Goal: Task Accomplishment & Management: Complete application form

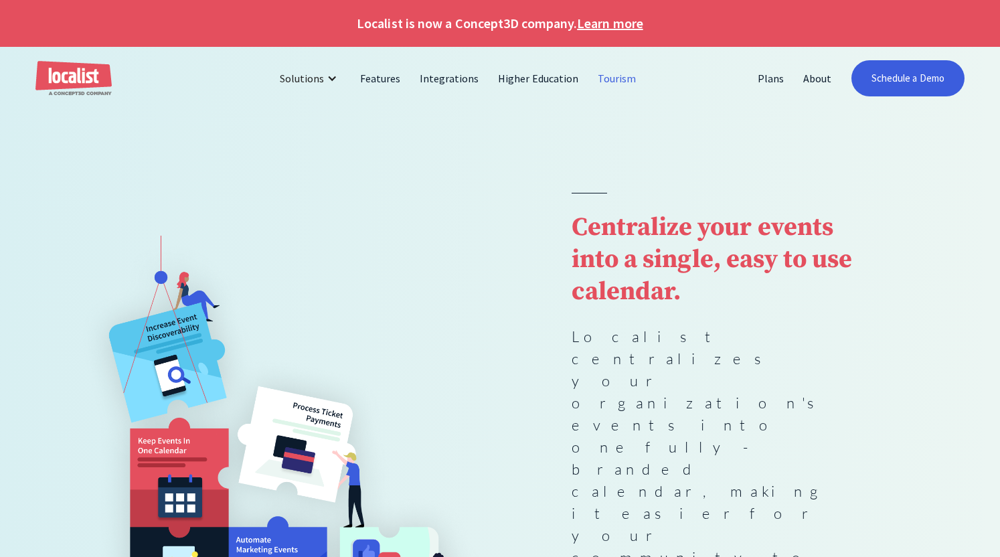
click at [620, 74] on link "Tourism" at bounding box center [618, 78] width 58 height 32
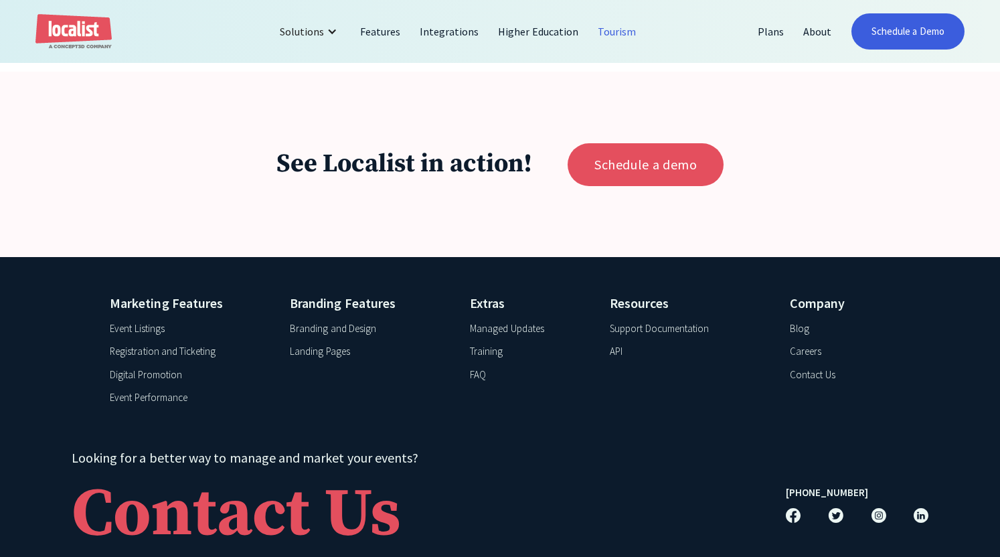
scroll to position [2627, 0]
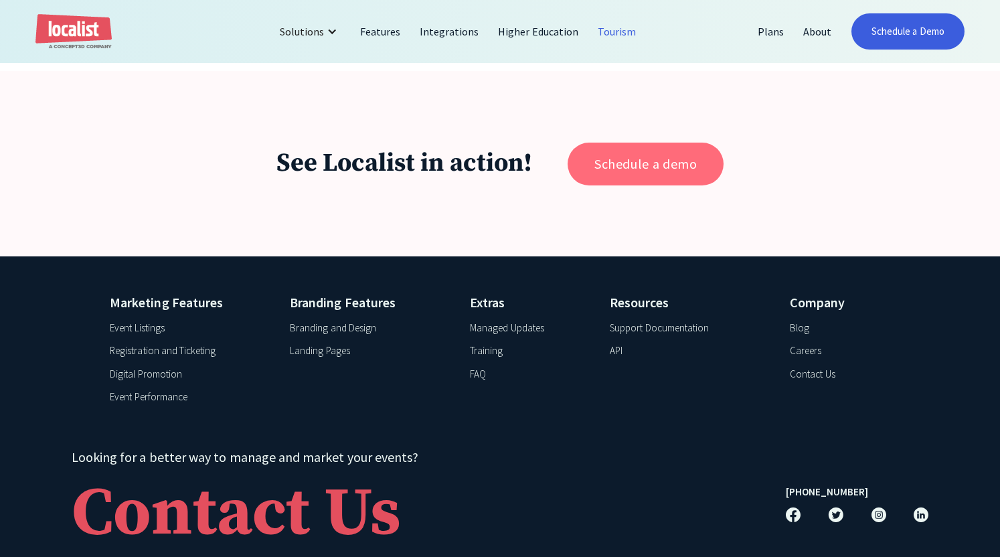
click at [643, 163] on link "Schedule a demo" at bounding box center [646, 164] width 156 height 43
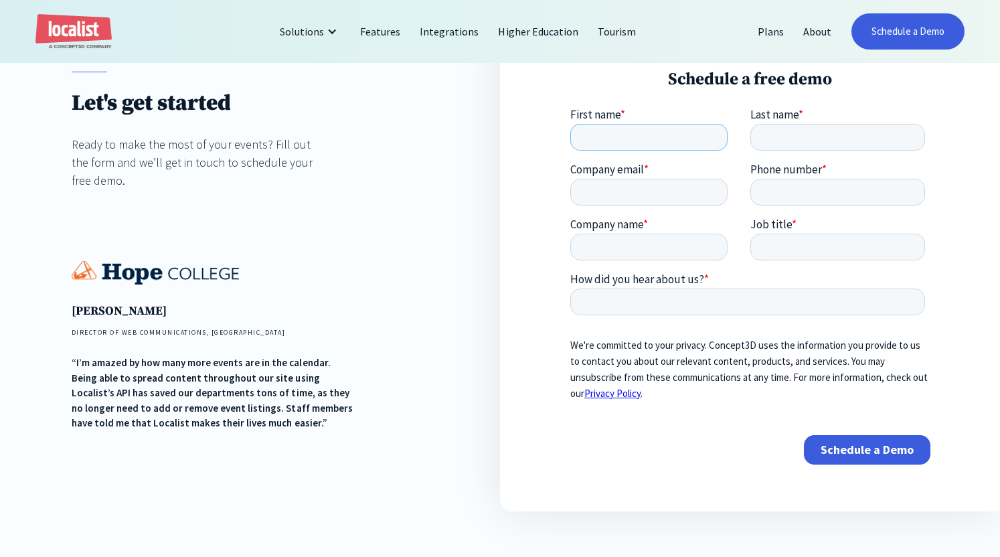
click at [620, 144] on input "First name *" at bounding box center [648, 137] width 157 height 27
type input "[PERSON_NAME]"
type input "[EMAIL_ADDRESS][DOMAIN_NAME]"
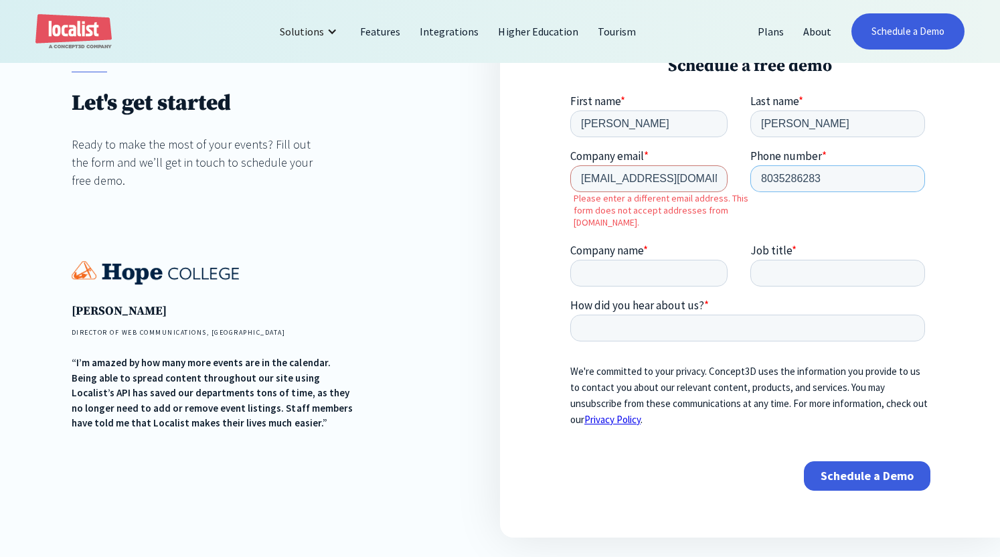
type input "8035286283"
drag, startPoint x: 702, startPoint y: 181, endPoint x: 574, endPoint y: 181, distance: 127.9
click at [574, 181] on input "[EMAIL_ADDRESS][DOMAIN_NAME]" at bounding box center [648, 178] width 157 height 27
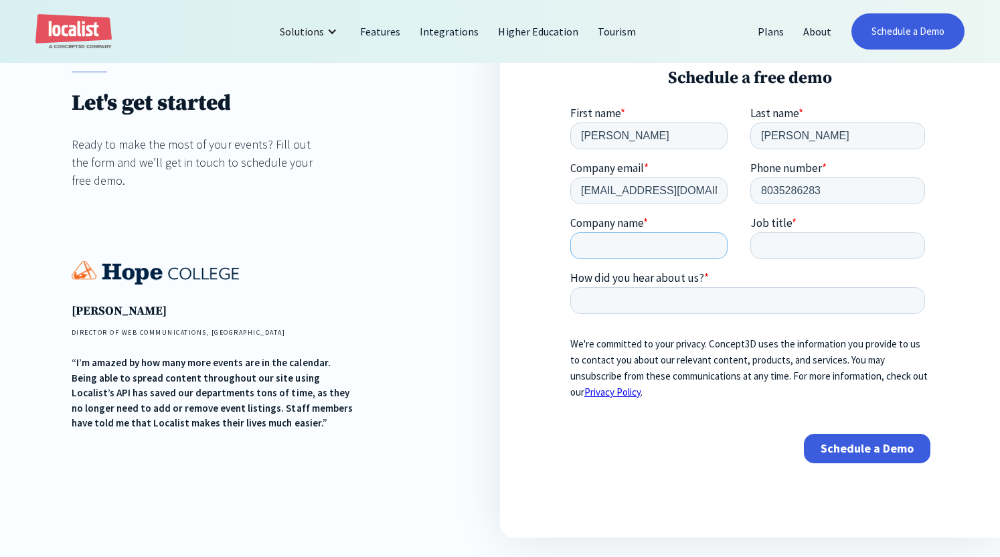
click at [583, 251] on input "Company name *" at bounding box center [648, 245] width 157 height 27
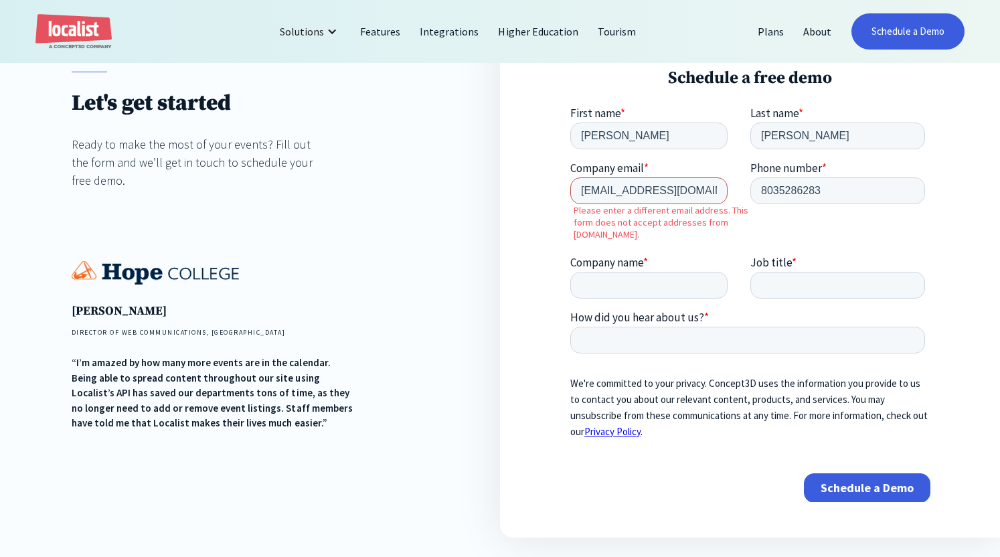
click at [670, 203] on input "[EMAIL_ADDRESS][DOMAIN_NAME]" at bounding box center [648, 190] width 157 height 27
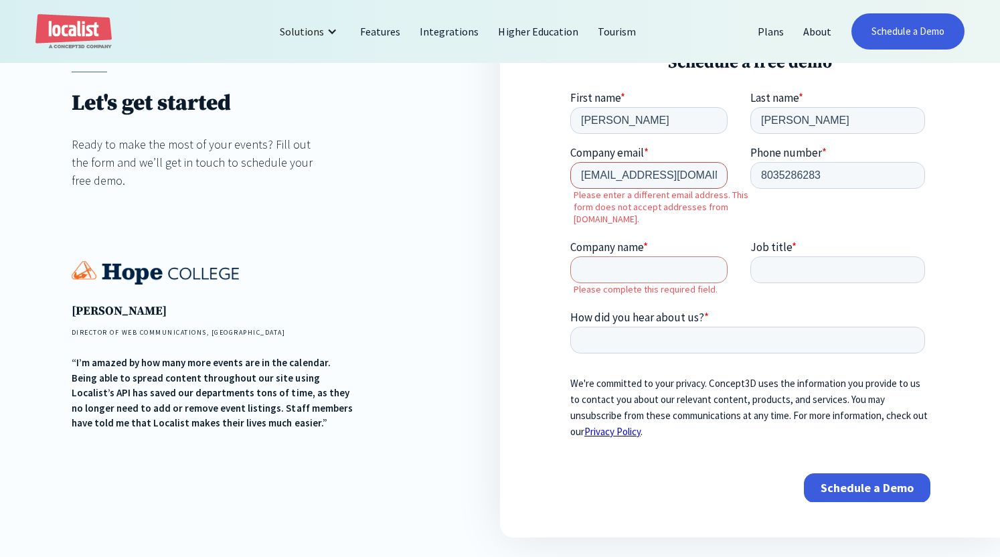
drag, startPoint x: 677, startPoint y: 178, endPoint x: 543, endPoint y: 171, distance: 134.1
click at [570, 171] on input "[EMAIL_ADDRESS][DOMAIN_NAME]" at bounding box center [648, 175] width 157 height 27
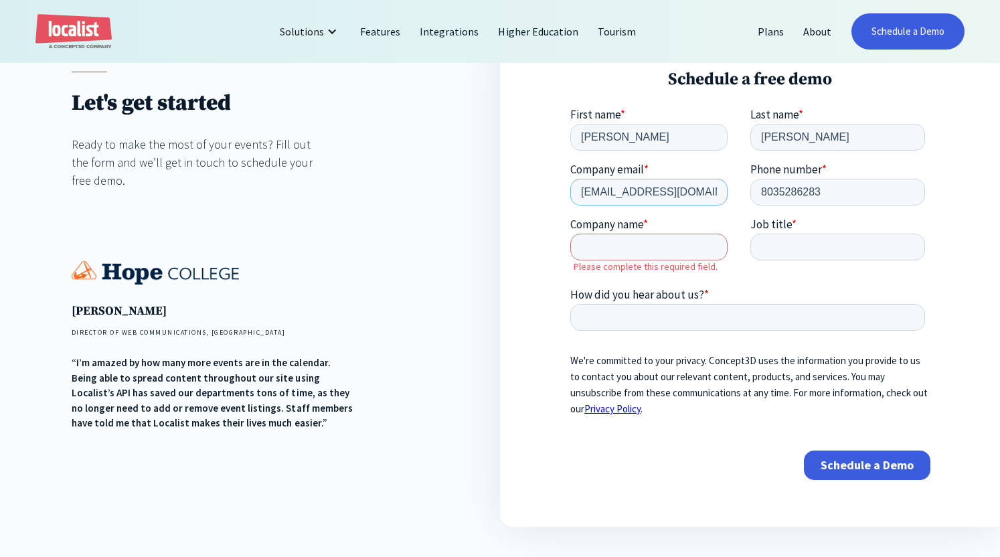
click at [617, 191] on input "[EMAIL_ADDRESS][DOMAIN_NAME]" at bounding box center [648, 192] width 157 height 27
type input "d"
type input "[EMAIL_ADDRESS][DOMAIN_NAME]"
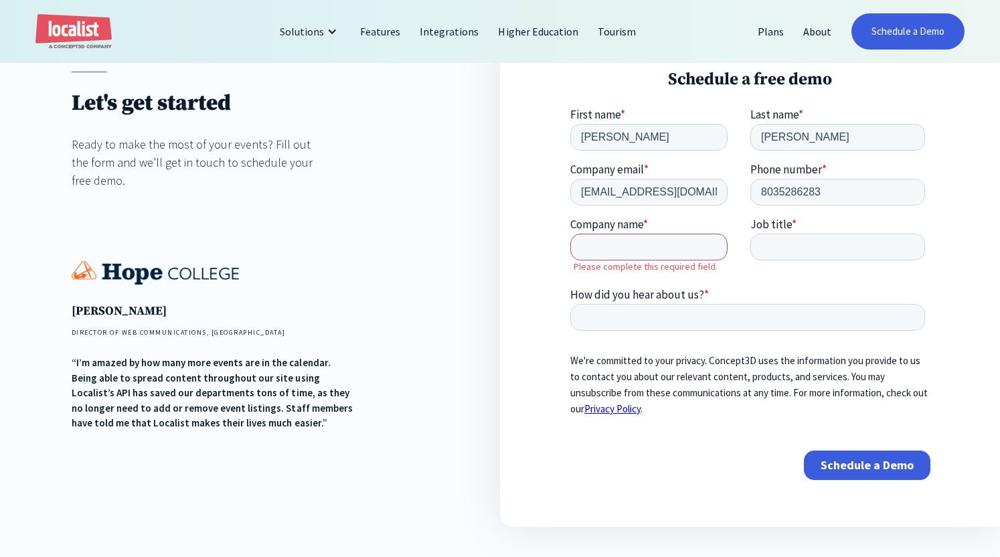
click at [606, 253] on input "Company name *" at bounding box center [648, 247] width 157 height 27
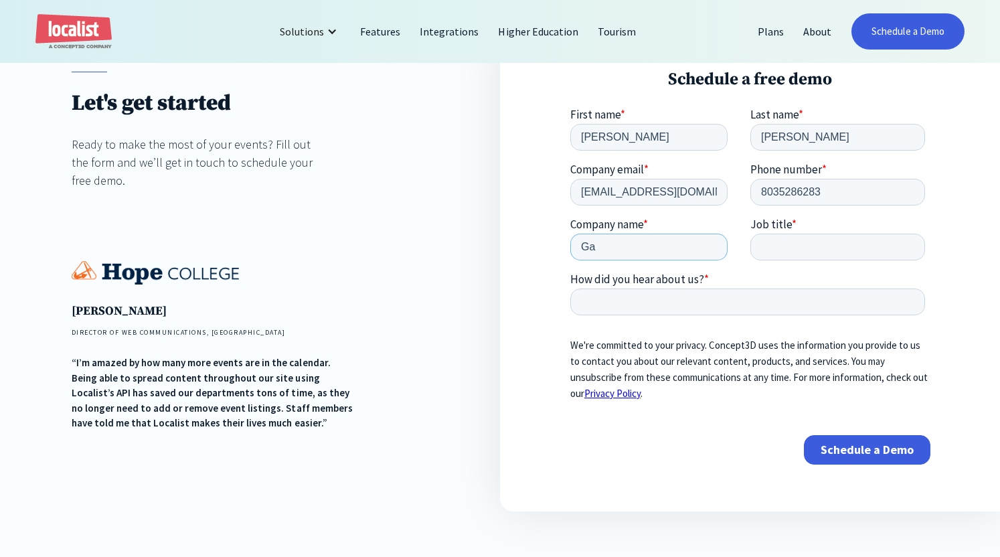
type input "G"
type input "E"
type input "C"
type input "Comingevents"
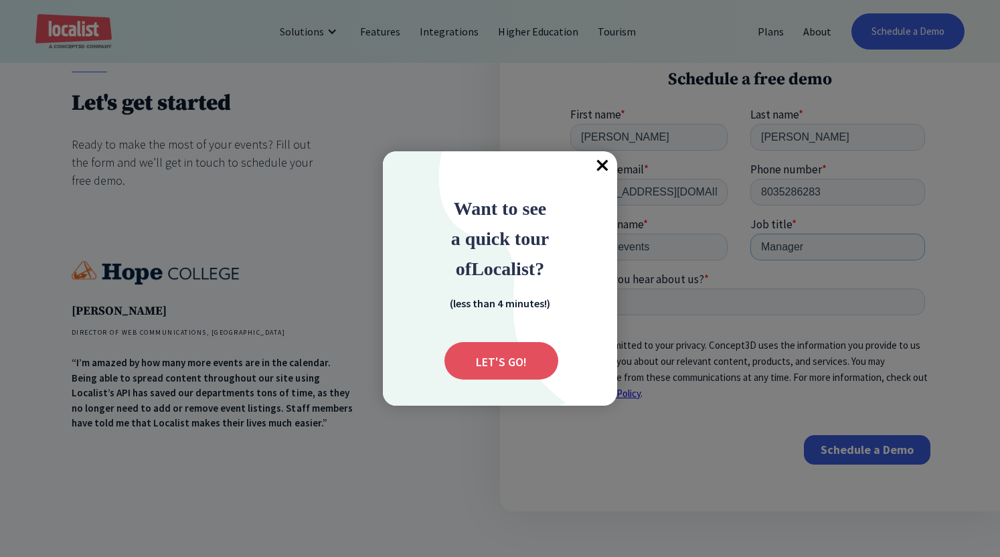
type input "Manager"
click at [602, 165] on span "×" at bounding box center [602, 165] width 29 height 29
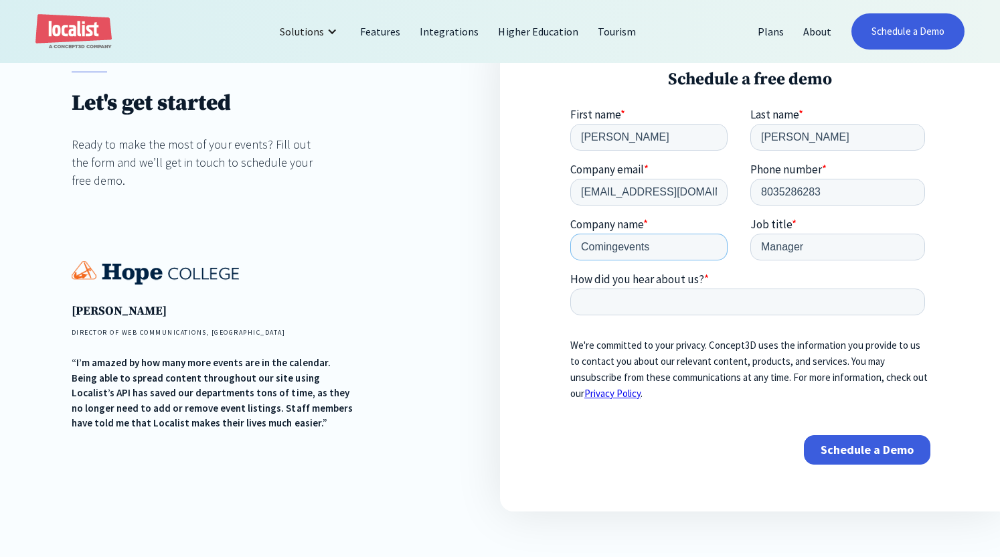
click at [601, 249] on input "Comingevents" at bounding box center [648, 247] width 157 height 27
type input "Helping Hand Labs"
click at [624, 311] on input "How did you hear about us? *" at bounding box center [747, 302] width 355 height 27
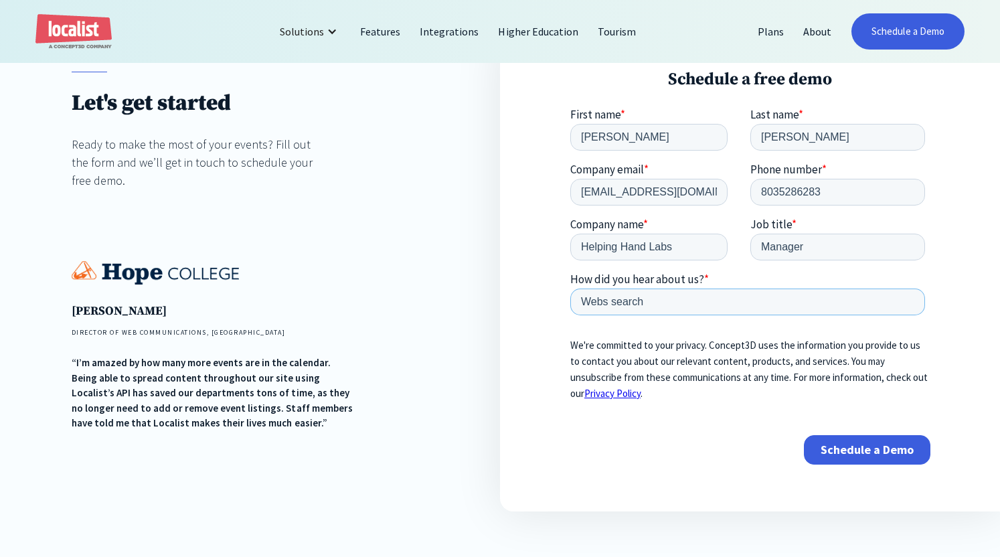
type input "Webs search"
click at [874, 451] on input "Schedule a Demo" at bounding box center [866, 449] width 127 height 29
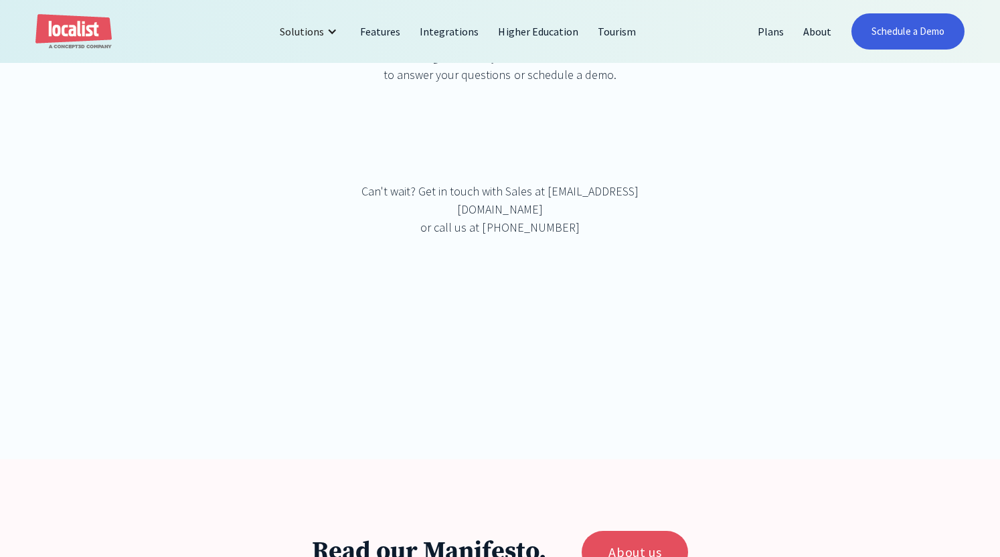
scroll to position [321, 0]
